Goal: Find specific page/section: Find specific page/section

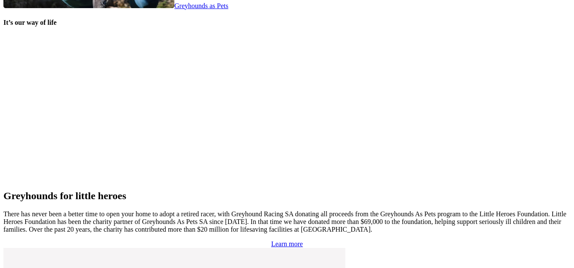
scroll to position [1753, 0]
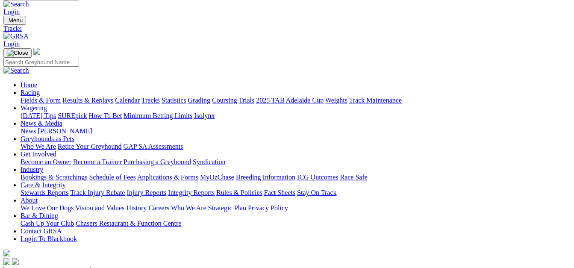
scroll to position [11, 0]
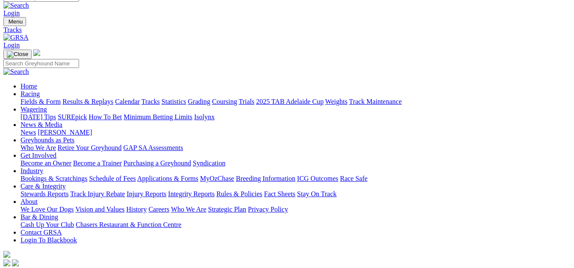
click at [91, 268] on select "Angle Park Gawler Mount Gambier Murray Bridge Virginia GOTBA Coursing" at bounding box center [46, 272] width 87 height 8
select select "3"
click at [91, 268] on select "Angle Park Gawler Mount Gambier Murray Bridge Virginia GOTBA Coursing" at bounding box center [46, 272] width 87 height 8
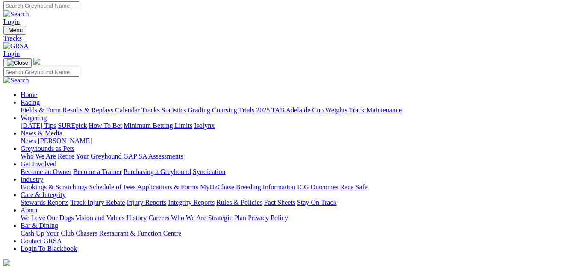
scroll to position [0, 0]
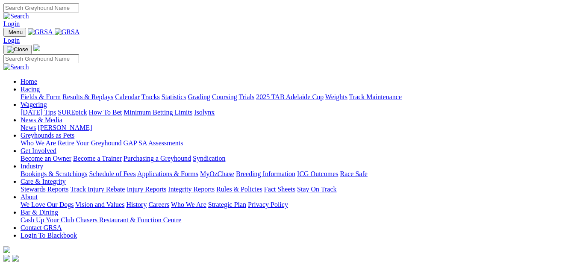
scroll to position [1775, 0]
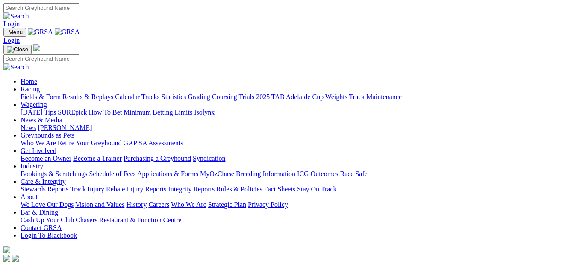
scroll to position [1775, 0]
